Goal: Task Accomplishment & Management: Manage account settings

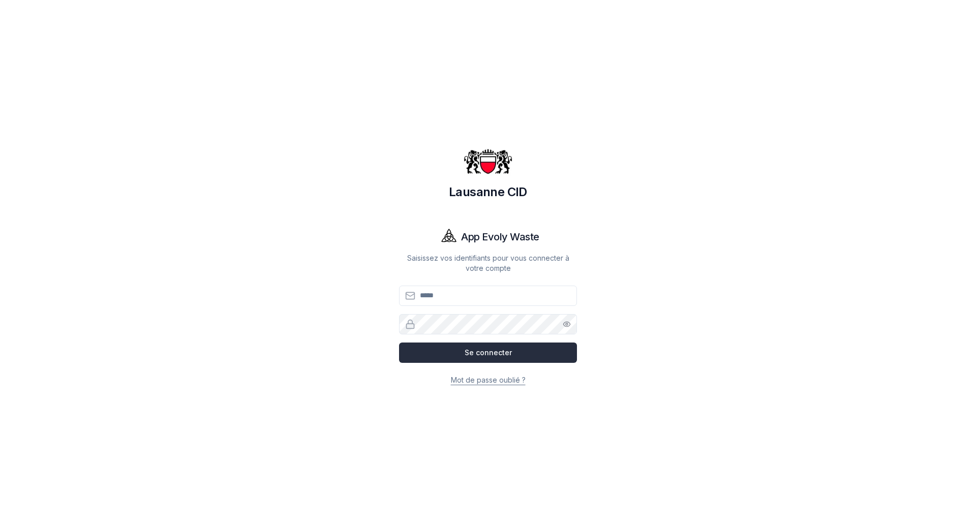
type input "**********"
click at [507, 351] on button "Se connecter" at bounding box center [488, 353] width 178 height 20
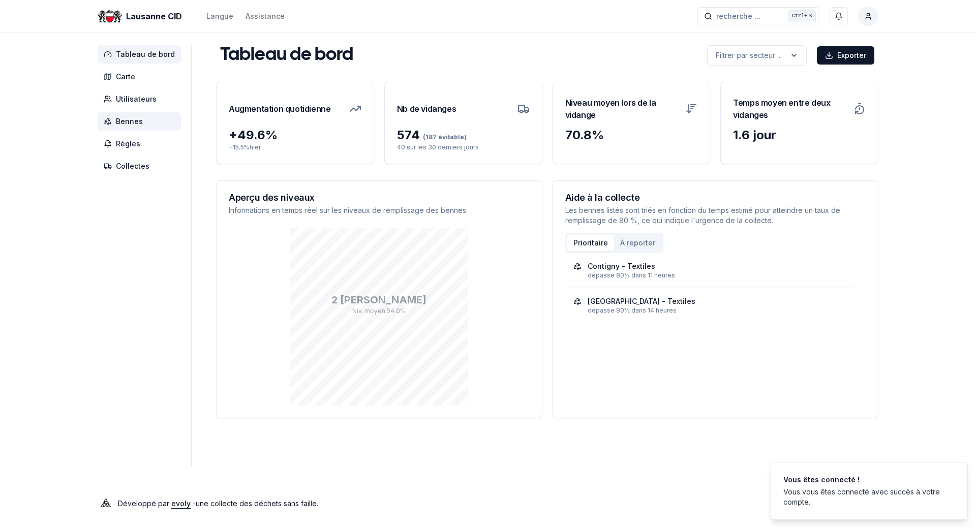
click at [128, 122] on span "Bennes" at bounding box center [129, 121] width 27 height 10
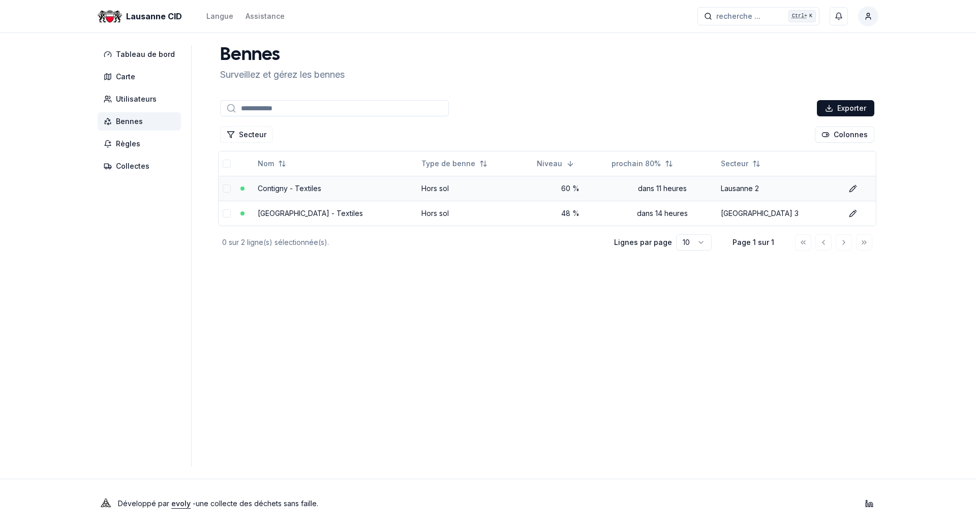
click at [341, 189] on td "Contigny - Textiles" at bounding box center [335, 188] width 163 height 25
click at [289, 182] on td "Contigny - Textiles" at bounding box center [335, 188] width 163 height 25
click at [341, 196] on td "Contigny - Textiles" at bounding box center [335, 188] width 163 height 25
click at [341, 191] on td "Contigny - Textiles" at bounding box center [335, 188] width 163 height 25
click at [280, 187] on link "Contigny - Textiles" at bounding box center [290, 188] width 64 height 9
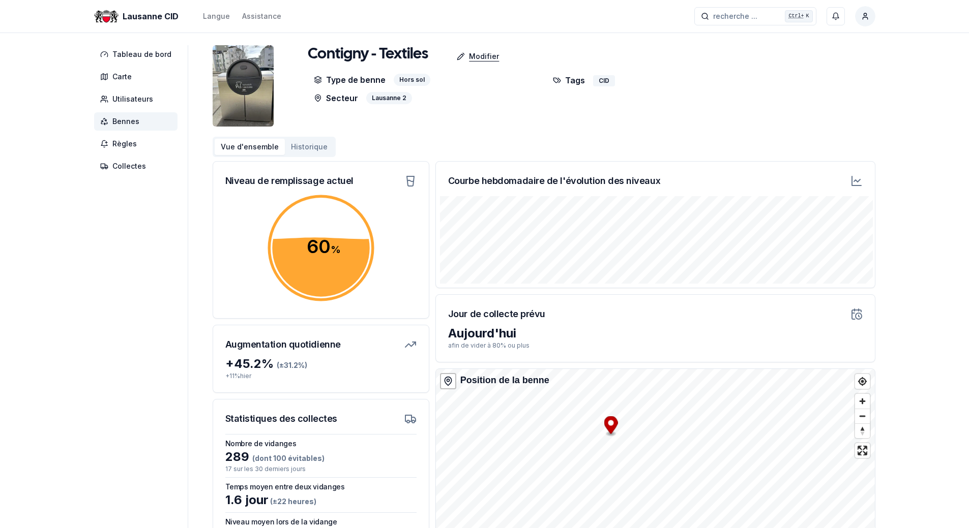
click at [472, 58] on p "Modifier" at bounding box center [484, 56] width 30 height 10
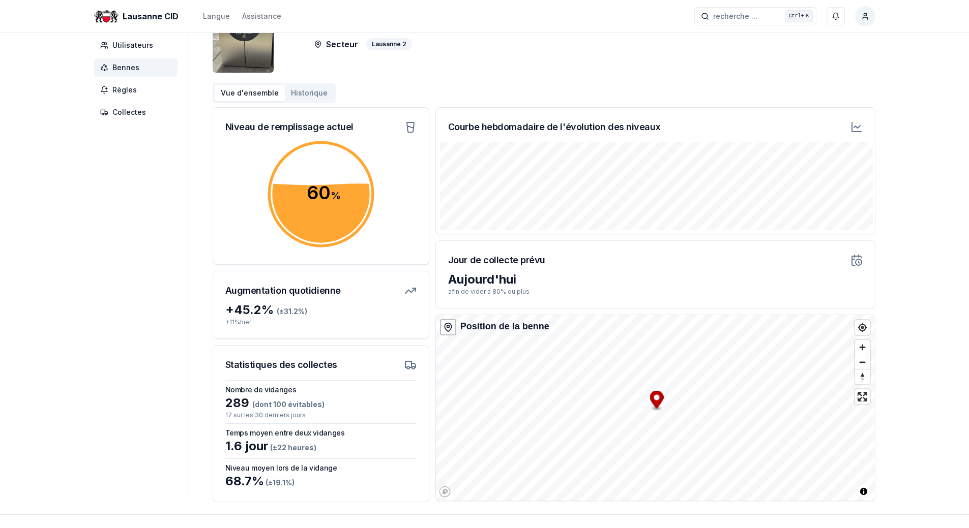
scroll to position [89, 0]
